Goal: Task Accomplishment & Management: Manage account settings

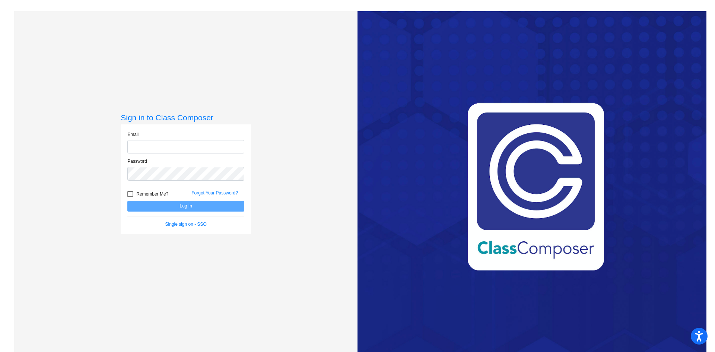
type input "[EMAIL_ADDRESS][PERSON_NAME][DOMAIN_NAME]"
click at [189, 206] on button "Log In" at bounding box center [185, 206] width 117 height 11
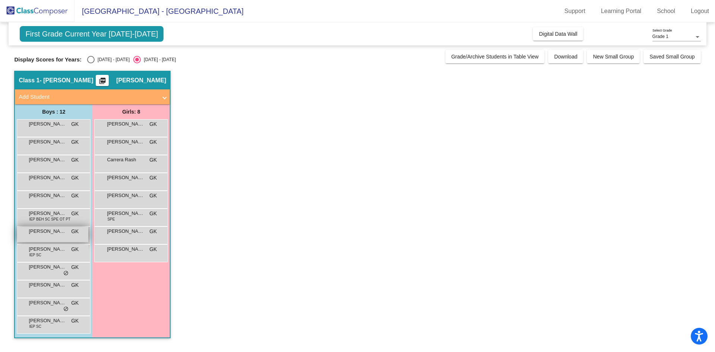
click at [38, 229] on span "[PERSON_NAME] [PERSON_NAME]" at bounding box center [47, 231] width 37 height 7
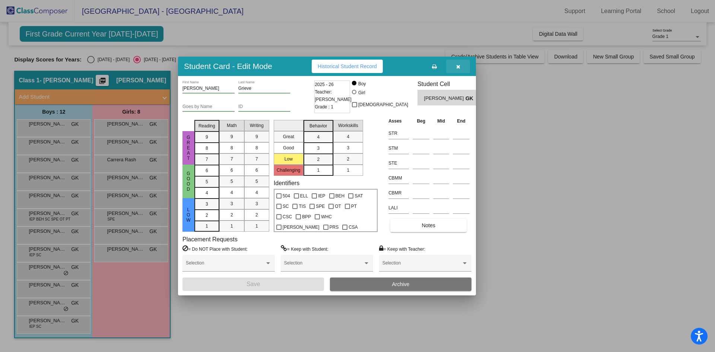
drag, startPoint x: 454, startPoint y: 67, endPoint x: 435, endPoint y: 79, distance: 22.1
click at [454, 67] on button "button" at bounding box center [458, 66] width 24 height 13
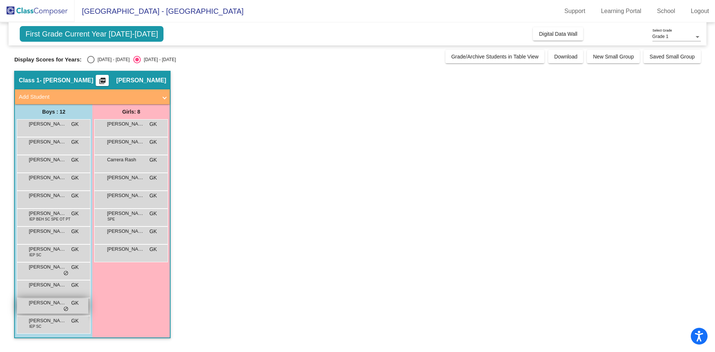
click at [51, 306] on span "[PERSON_NAME]" at bounding box center [47, 302] width 37 height 7
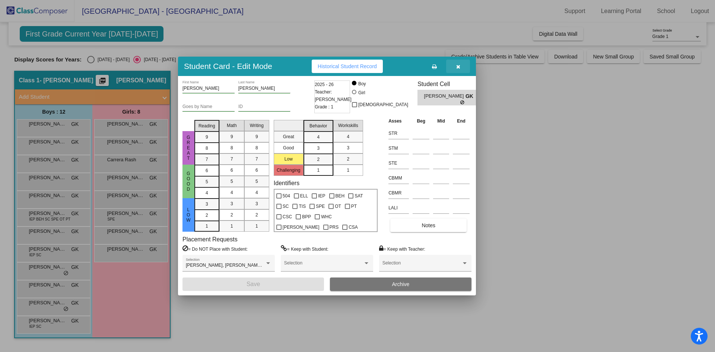
click at [458, 66] on icon "button" at bounding box center [458, 66] width 4 height 5
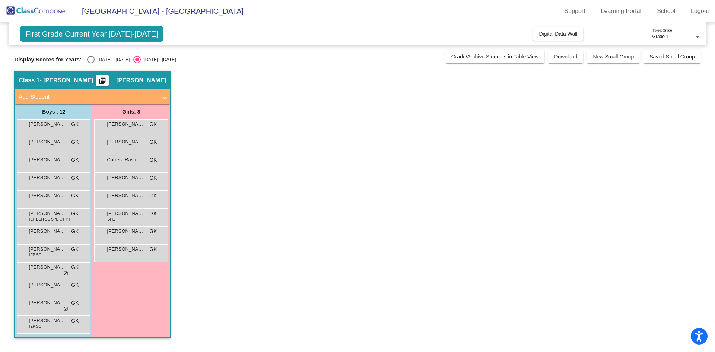
click at [92, 58] on div "Select an option" at bounding box center [90, 59] width 7 height 7
click at [91, 63] on input "[DATE] - [DATE]" at bounding box center [91, 63] width 0 height 0
radio input "true"
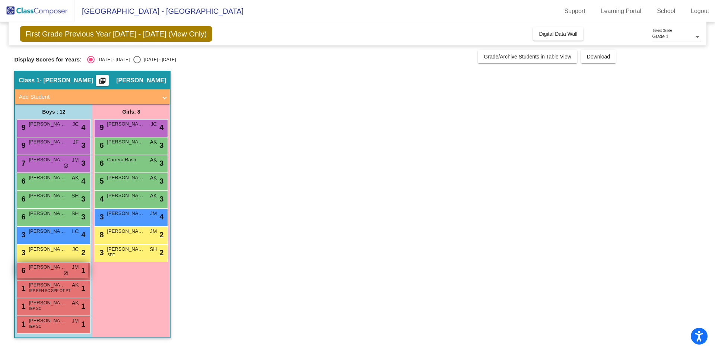
click at [63, 273] on div "6 [PERSON_NAME] JM lock do_not_disturb_alt 1" at bounding box center [52, 270] width 71 height 15
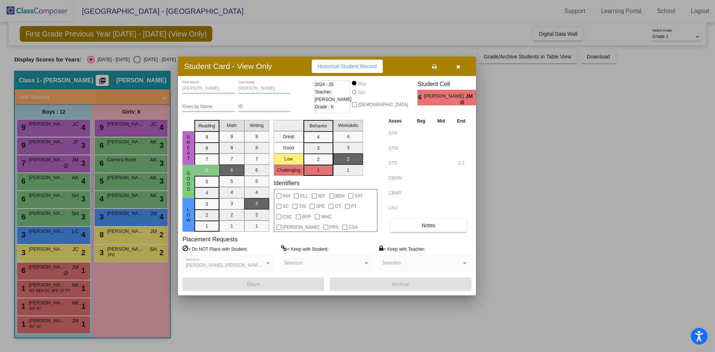
click at [459, 66] on icon "button" at bounding box center [458, 66] width 4 height 5
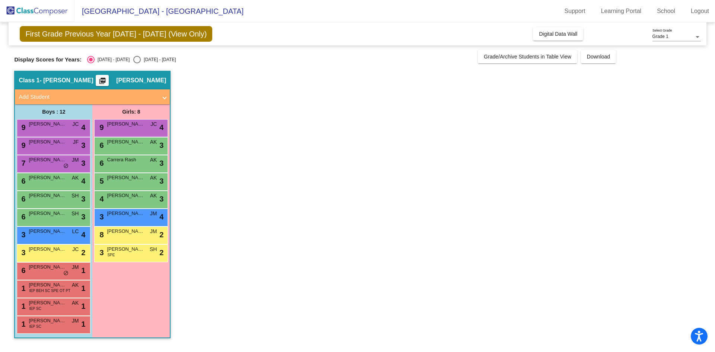
click at [133, 60] on div "Select an option" at bounding box center [136, 59] width 7 height 7
click at [137, 63] on input "[DATE] - [DATE]" at bounding box center [137, 63] width 0 height 0
radio input "true"
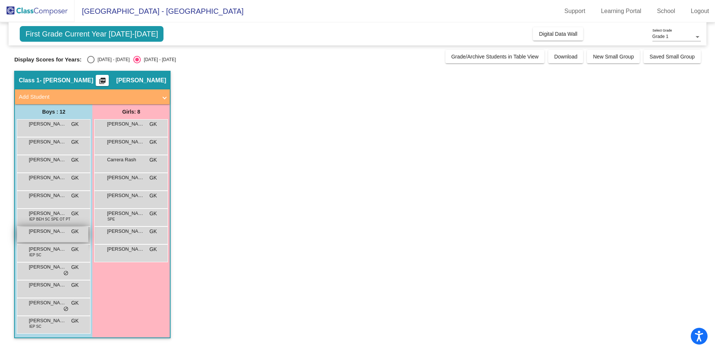
click at [69, 239] on div "[PERSON_NAME] [PERSON_NAME] lock do_not_disturb_alt" at bounding box center [52, 234] width 71 height 15
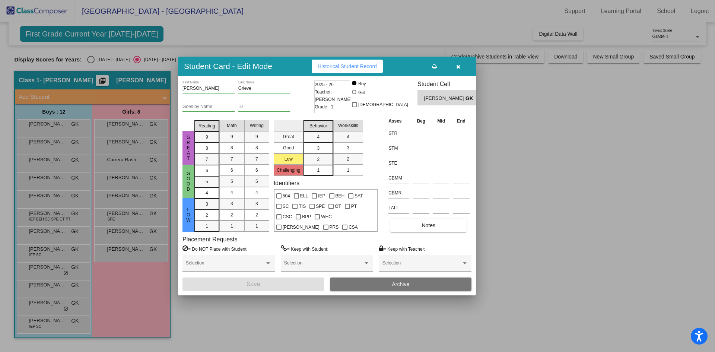
click at [459, 65] on icon "button" at bounding box center [458, 66] width 4 height 5
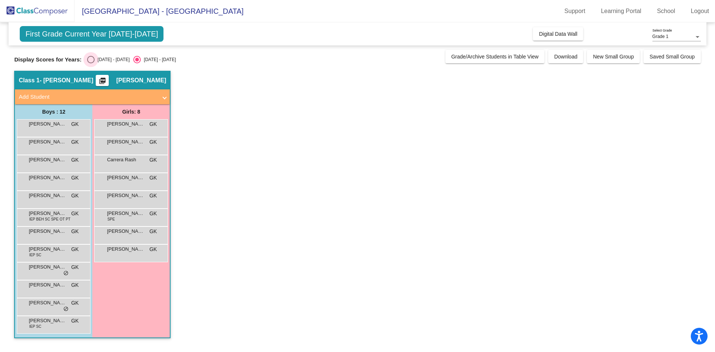
click at [89, 60] on div "Select an option" at bounding box center [90, 59] width 7 height 7
click at [91, 63] on input "[DATE] - [DATE]" at bounding box center [91, 63] width 0 height 0
radio input "true"
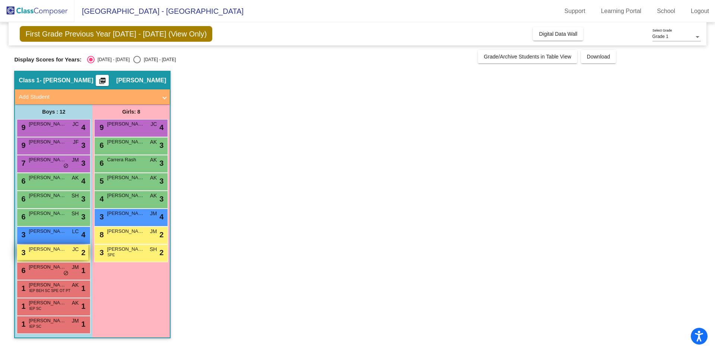
click at [57, 254] on div "3 [PERSON_NAME] [PERSON_NAME] lock do_not_disturb_alt 2" at bounding box center [52, 252] width 71 height 15
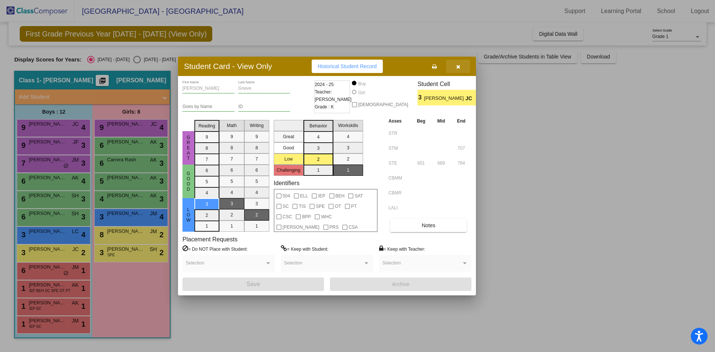
click at [460, 66] on icon "button" at bounding box center [458, 66] width 4 height 5
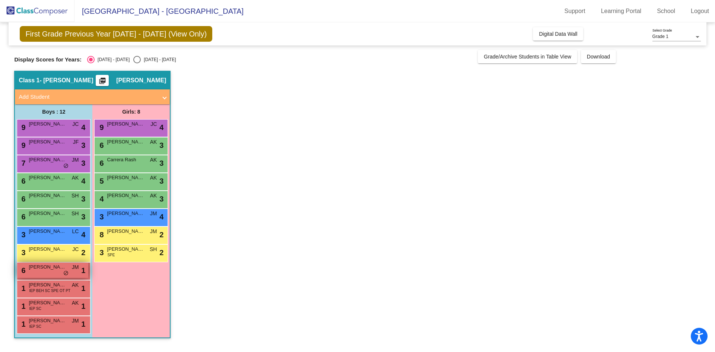
click at [41, 273] on div "6 [PERSON_NAME] JM lock do_not_disturb_alt 1" at bounding box center [52, 270] width 71 height 15
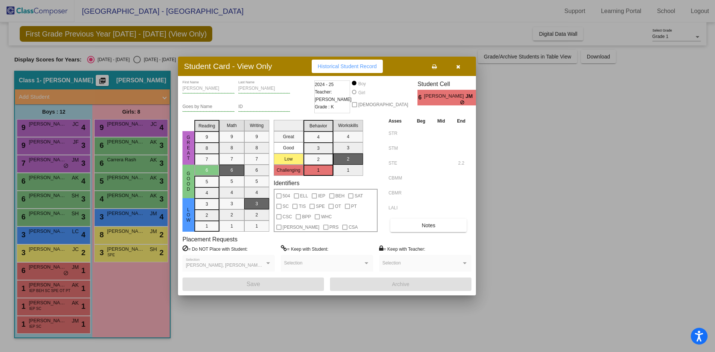
click at [461, 66] on button "button" at bounding box center [458, 66] width 24 height 13
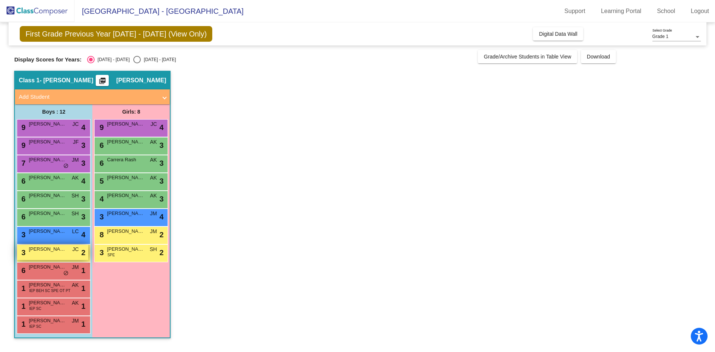
click at [51, 253] on div "3 [PERSON_NAME] [PERSON_NAME] lock do_not_disturb_alt 2" at bounding box center [52, 252] width 71 height 15
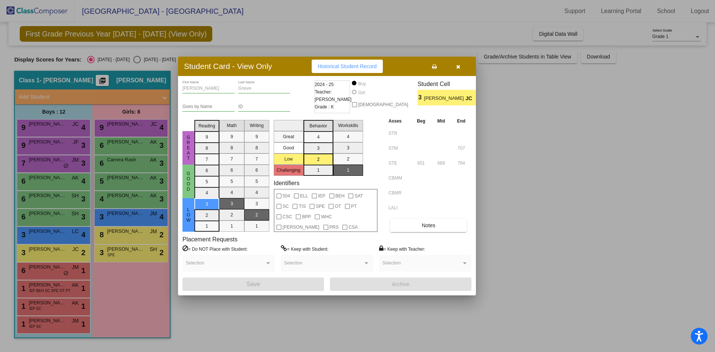
click at [464, 62] on button "button" at bounding box center [458, 66] width 24 height 13
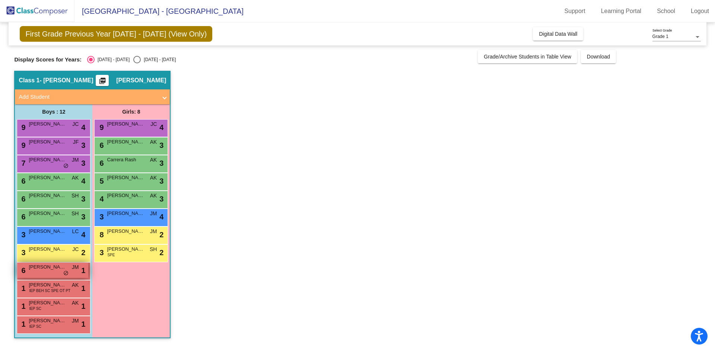
click at [49, 269] on span "[PERSON_NAME]" at bounding box center [47, 266] width 37 height 7
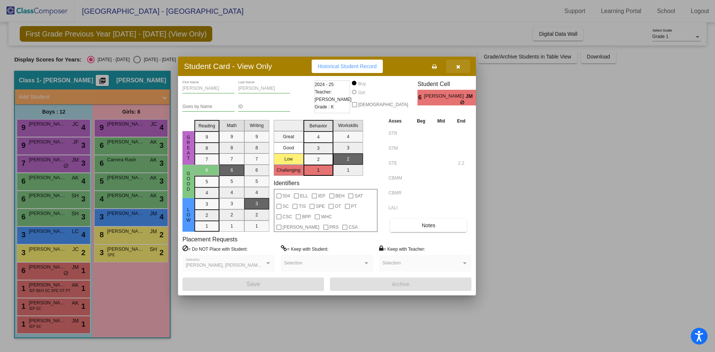
click at [455, 73] on button "button" at bounding box center [458, 66] width 24 height 13
